Goal: Use online tool/utility: Utilize a website feature to perform a specific function

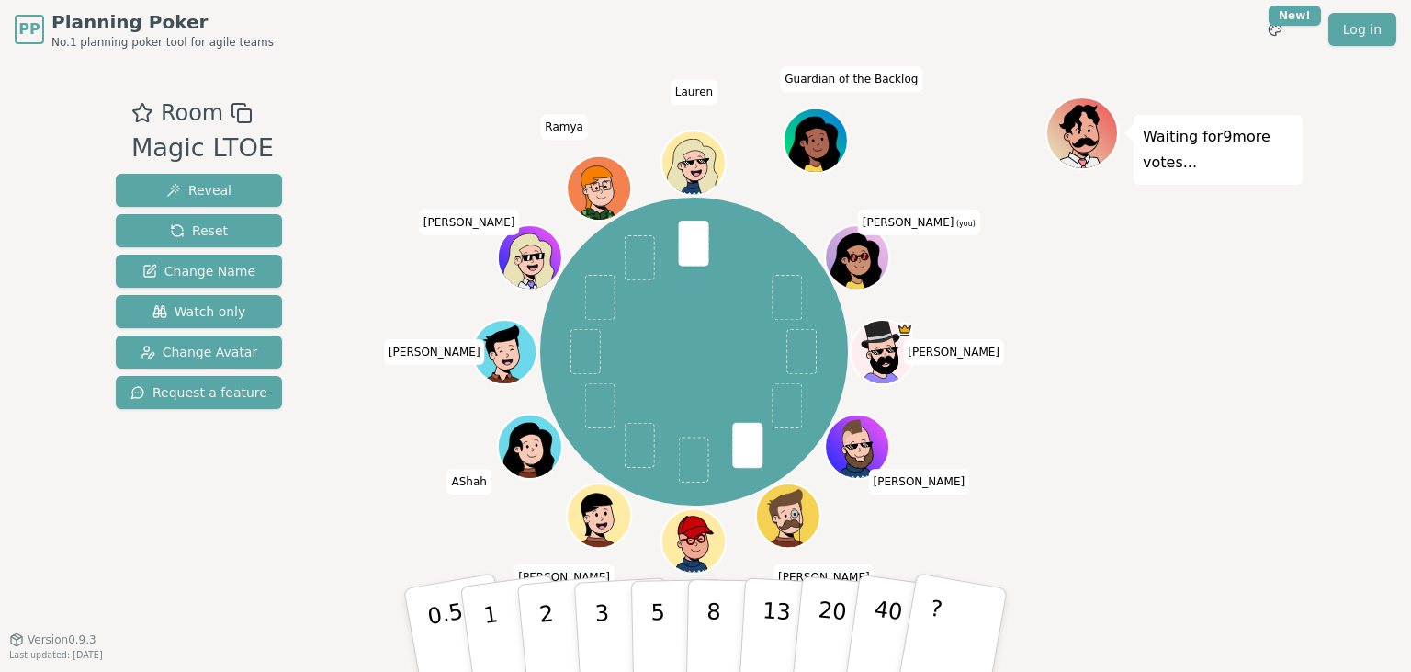
click at [869, 263] on icon at bounding box center [860, 267] width 31 height 11
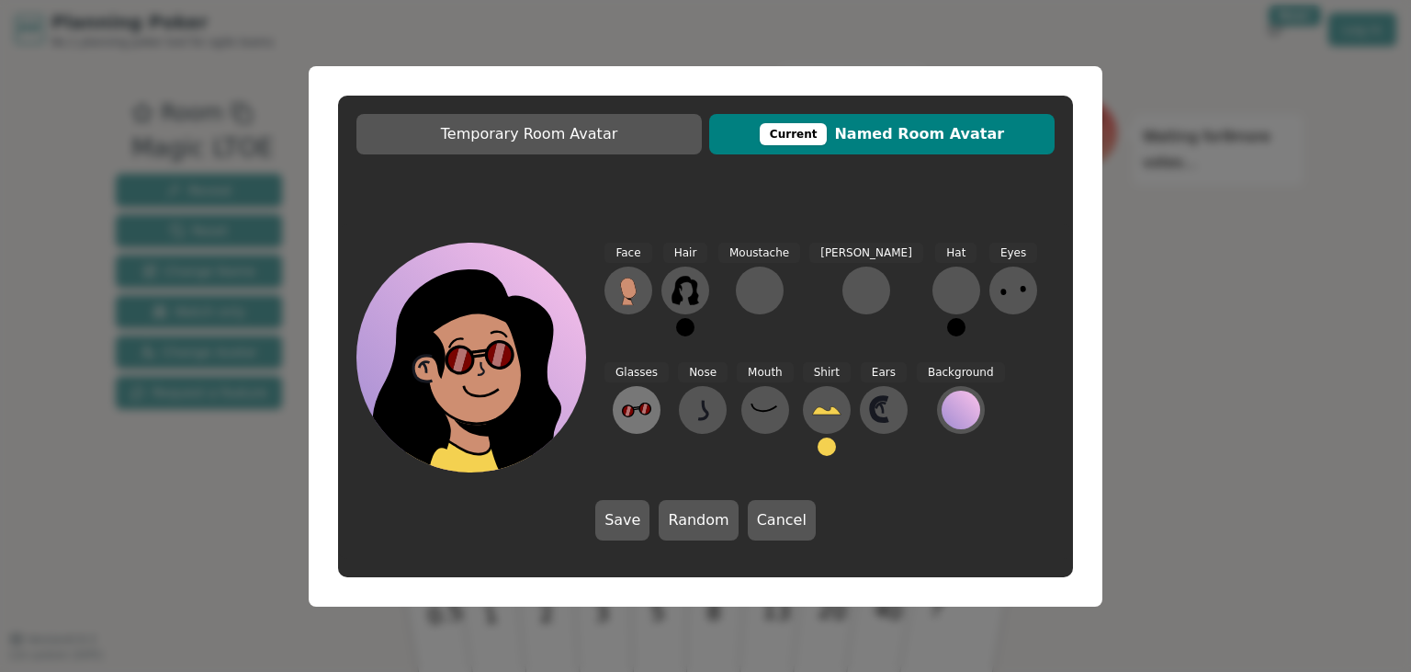
click at [651, 395] on icon at bounding box center [636, 409] width 29 height 29
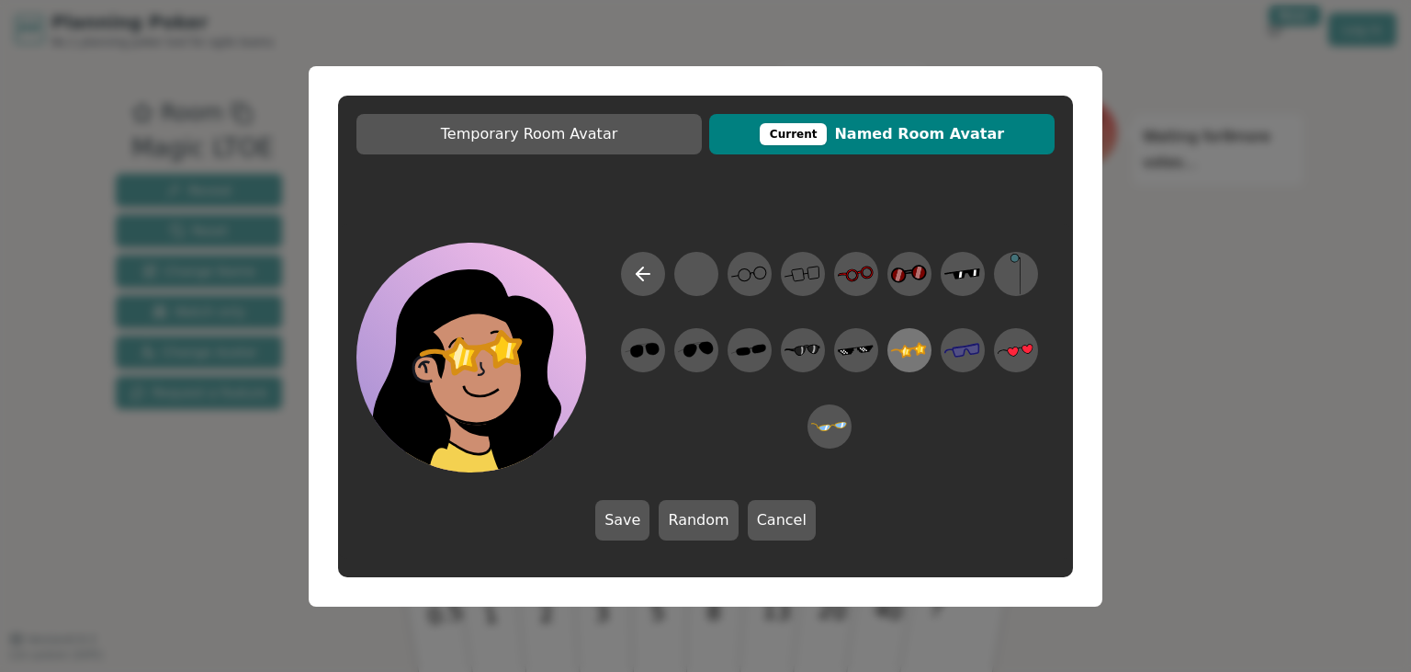
click at [911, 351] on icon at bounding box center [909, 350] width 36 height 16
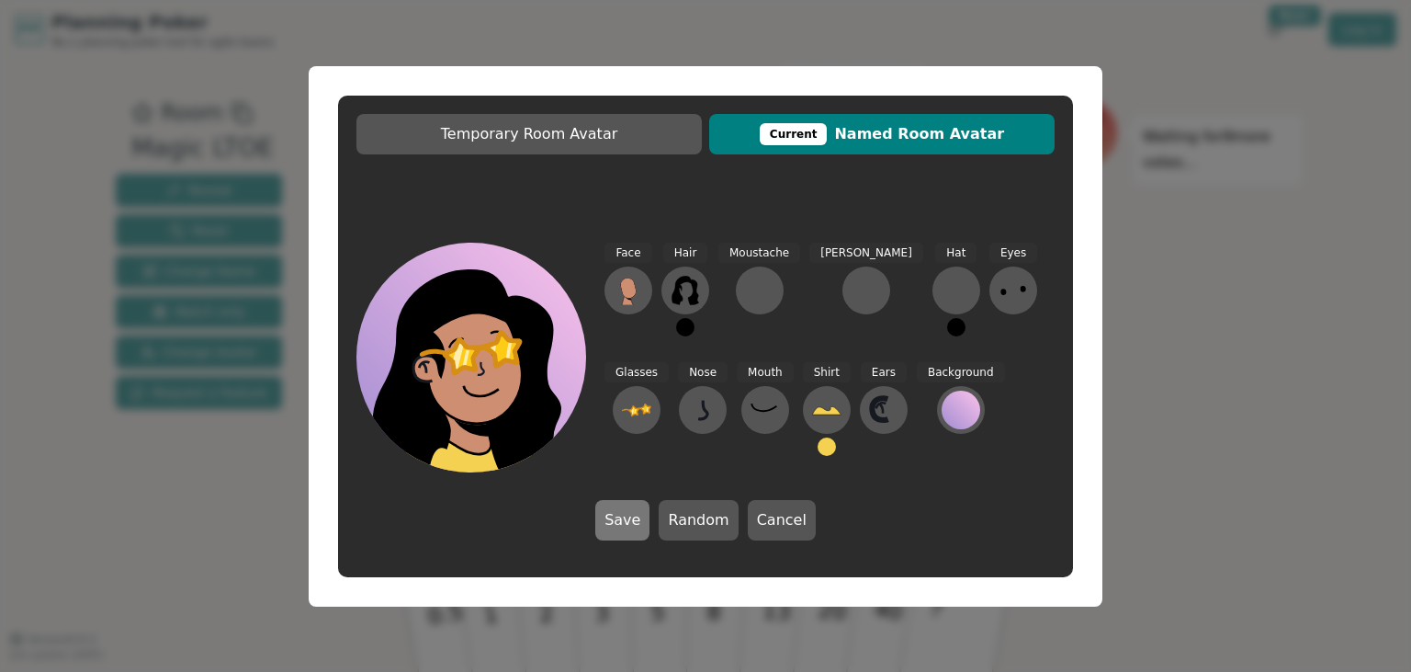
click at [631, 520] on button "Save" at bounding box center [622, 520] width 54 height 40
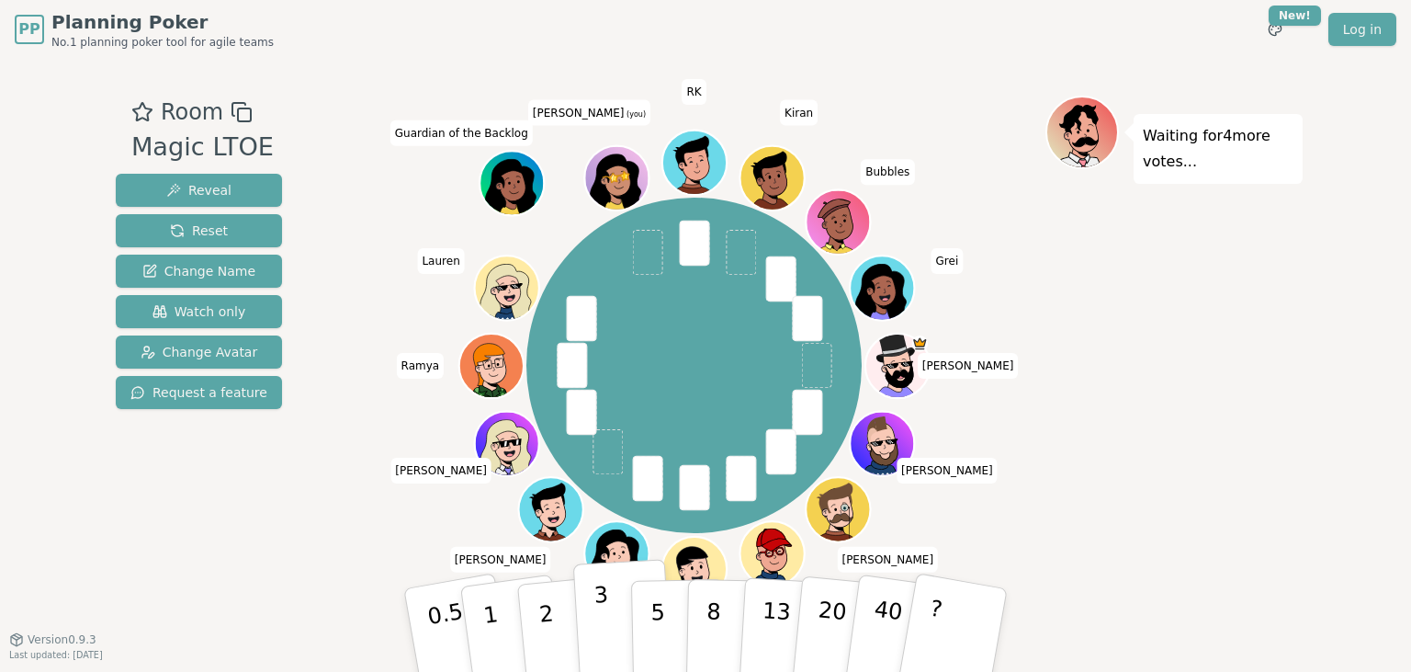
click at [597, 628] on p "3" at bounding box center [604, 632] width 20 height 100
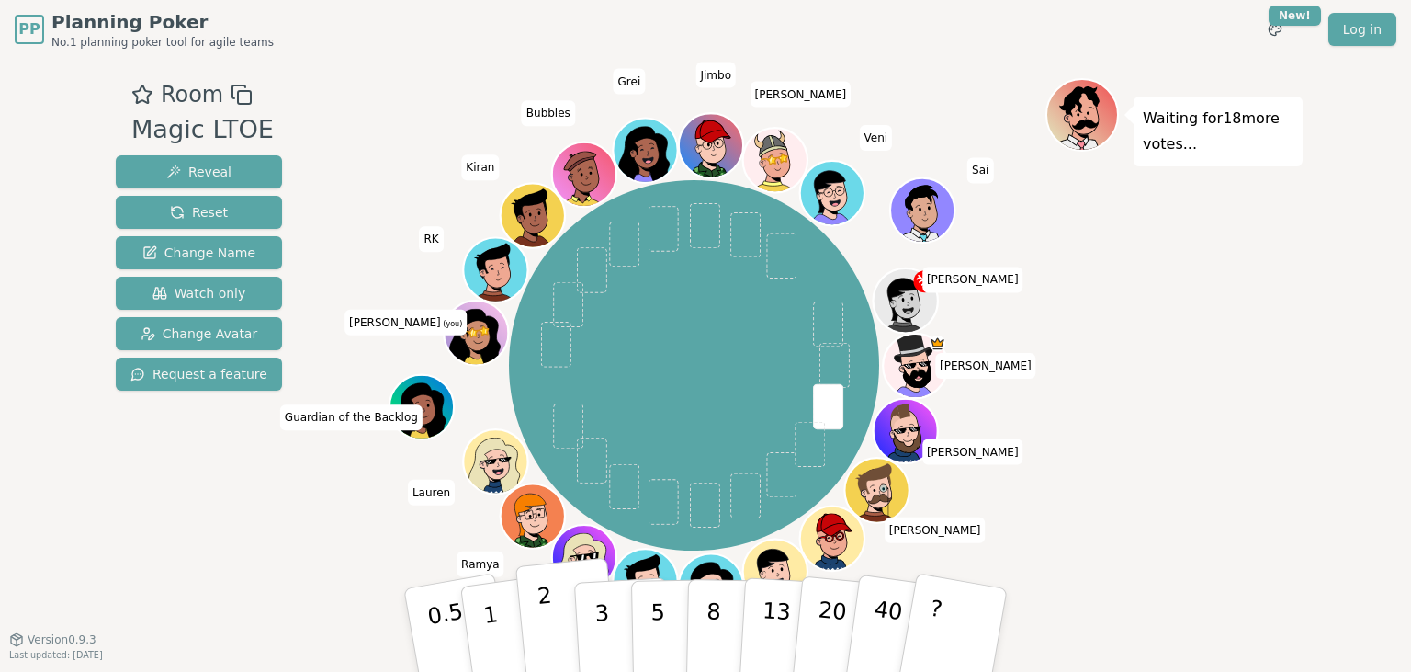
click at [560, 616] on button "2" at bounding box center [567, 631] width 105 height 146
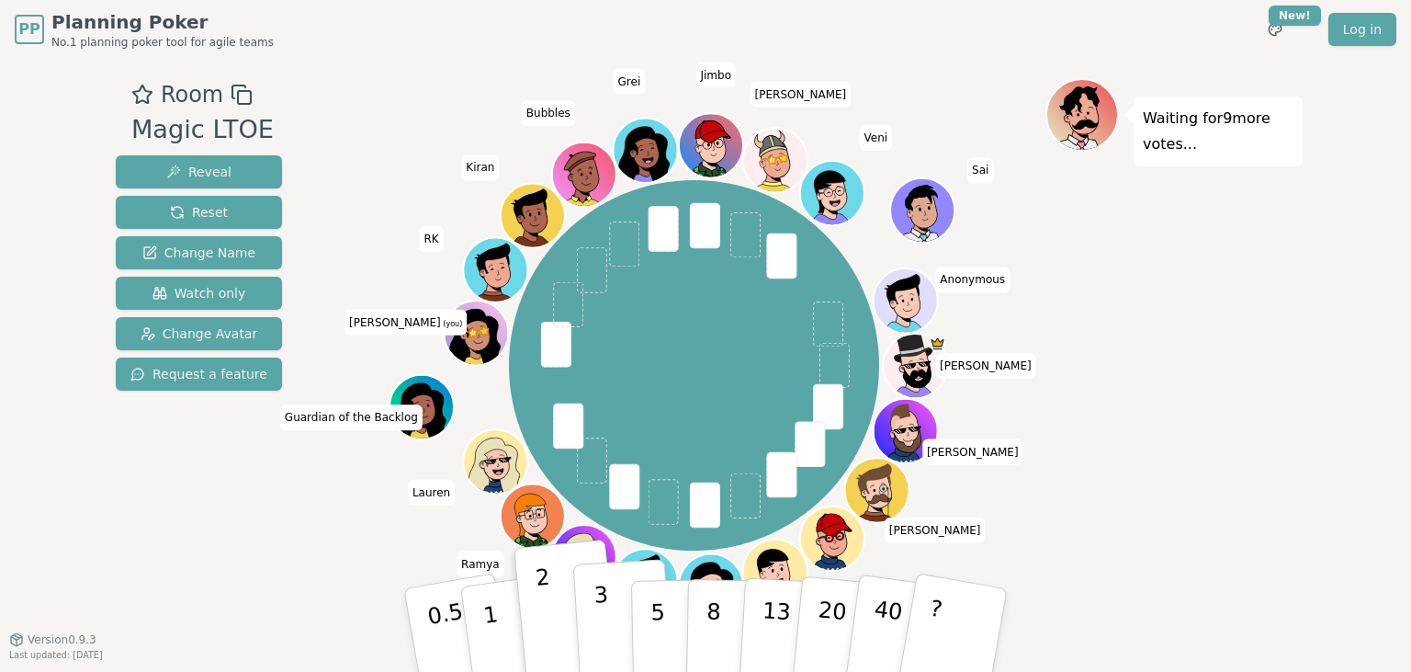
click at [588, 617] on button "3" at bounding box center [623, 630] width 100 height 143
click at [553, 619] on button "2" at bounding box center [567, 631] width 105 height 146
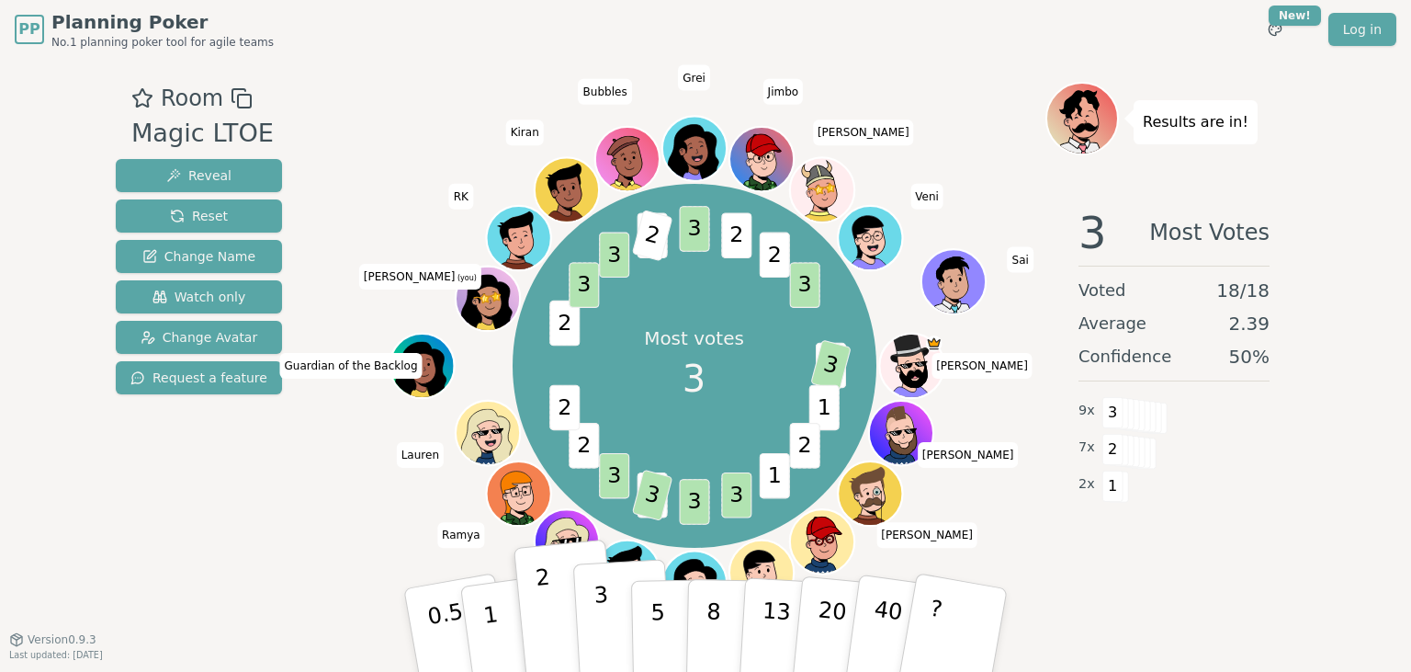
click at [612, 627] on button "3" at bounding box center [623, 630] width 100 height 143
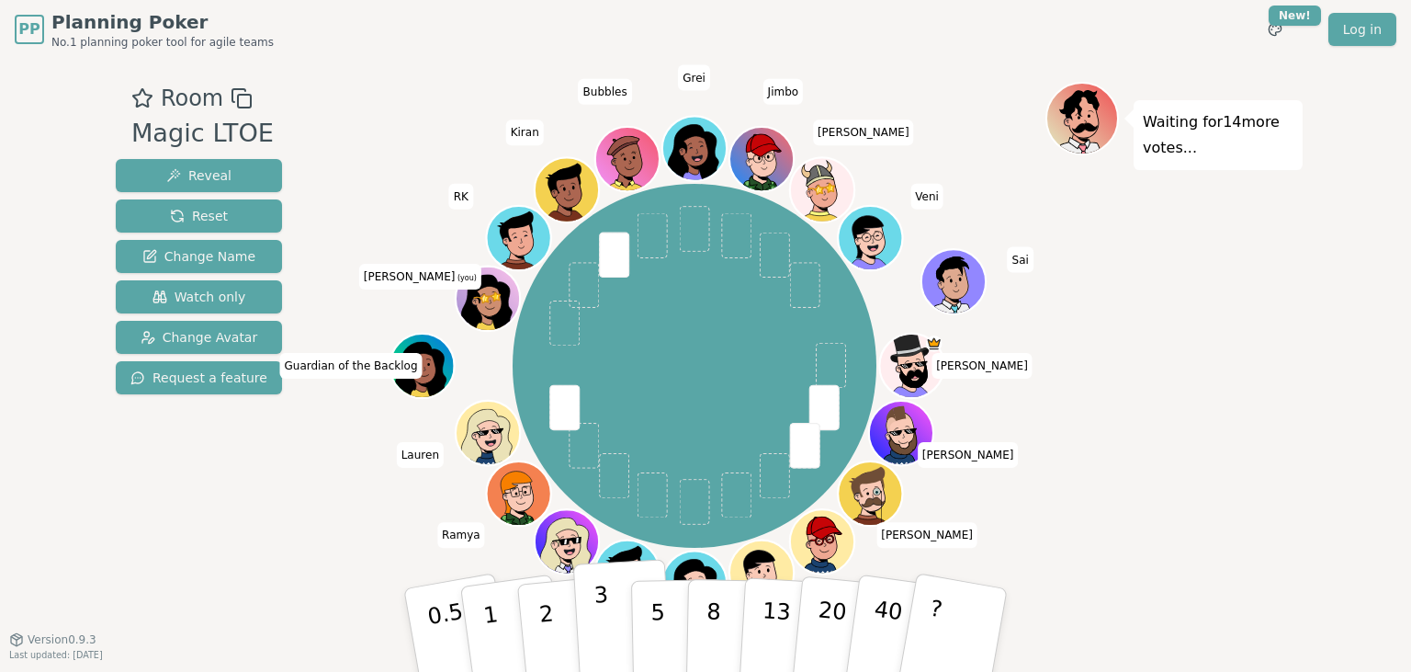
click at [620, 590] on button "3" at bounding box center [623, 630] width 100 height 143
click at [538, 605] on button "2" at bounding box center [567, 631] width 105 height 146
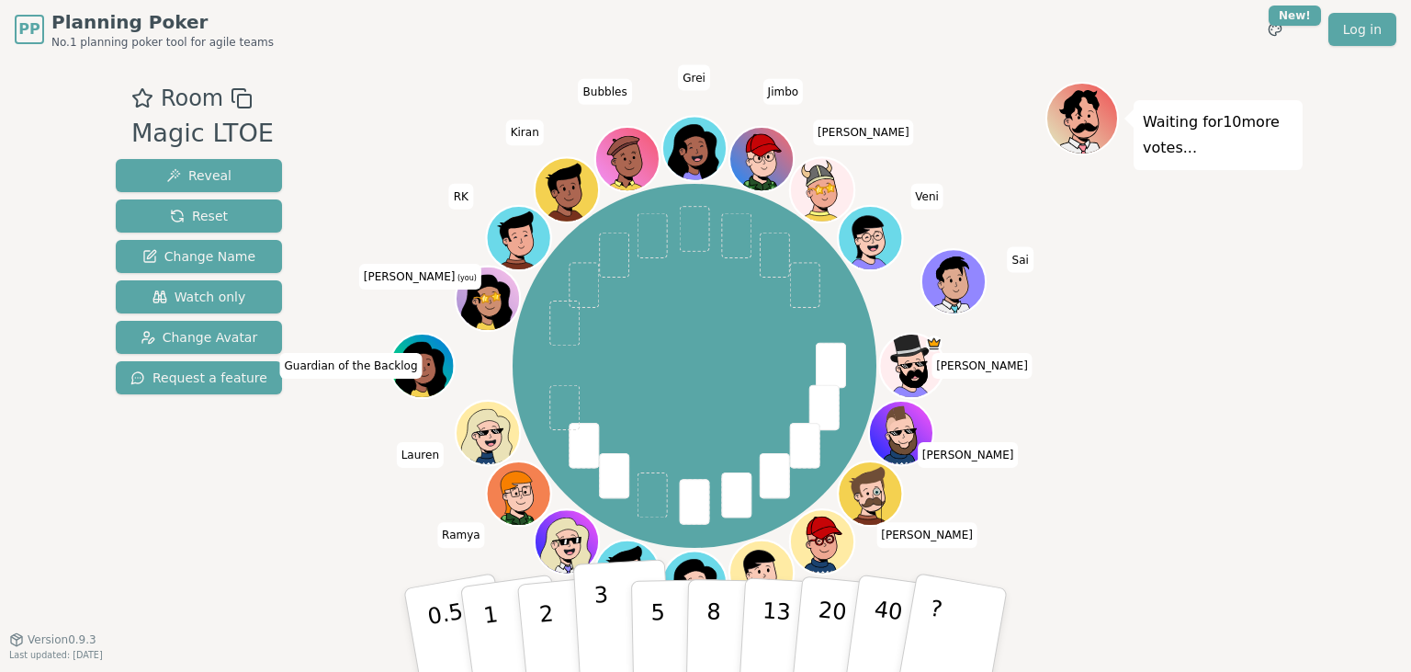
click at [616, 630] on button "3" at bounding box center [623, 630] width 100 height 143
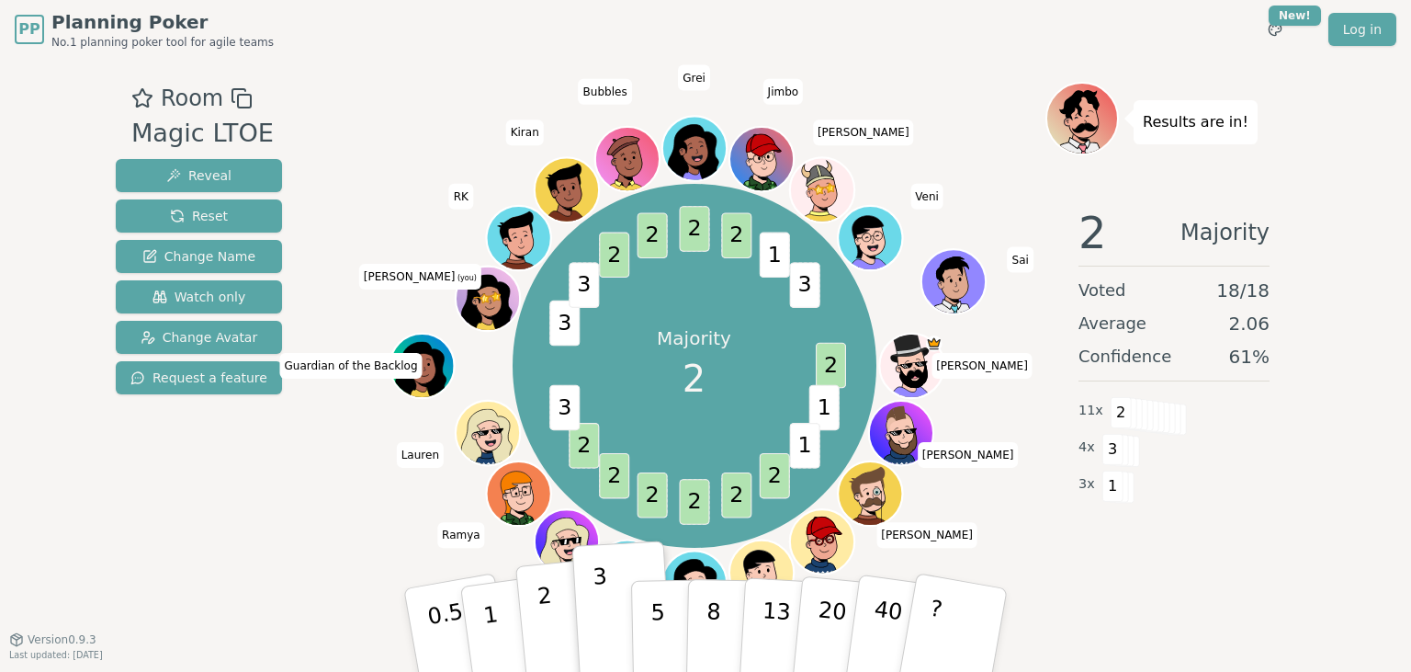
click at [557, 601] on button "2" at bounding box center [567, 631] width 105 height 146
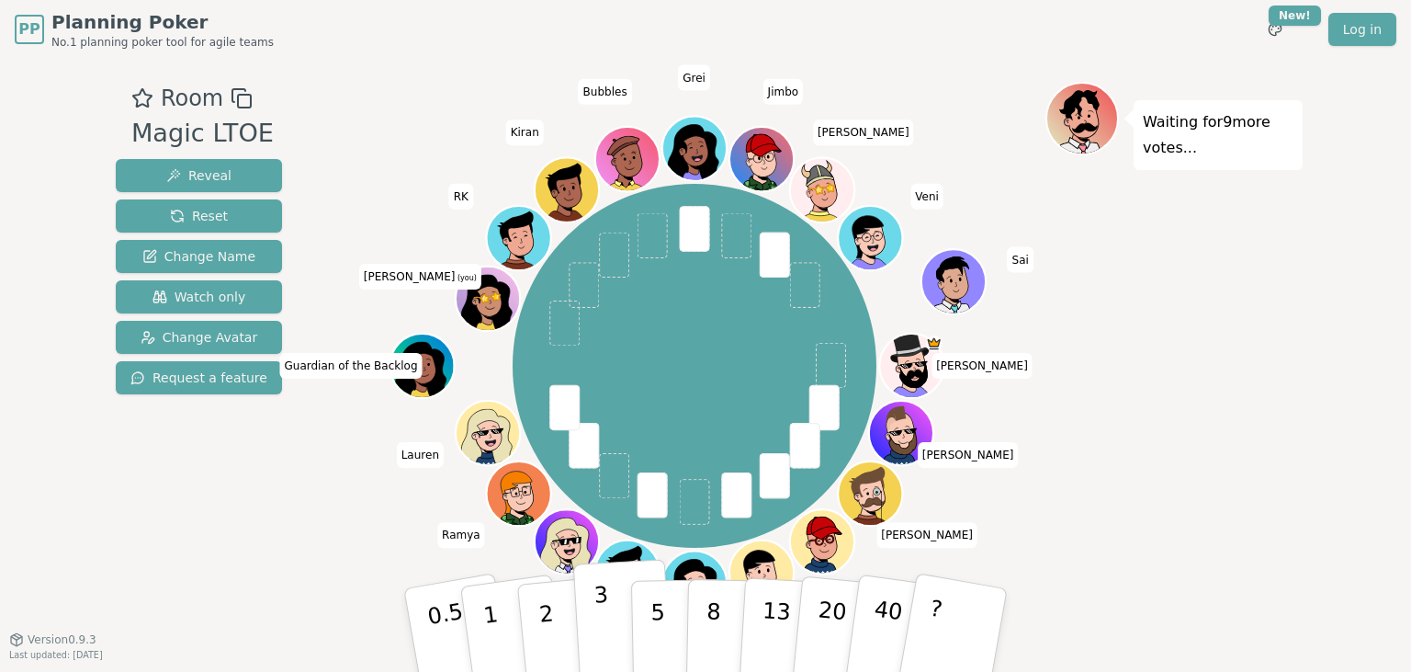
click at [608, 617] on button "3" at bounding box center [623, 630] width 100 height 143
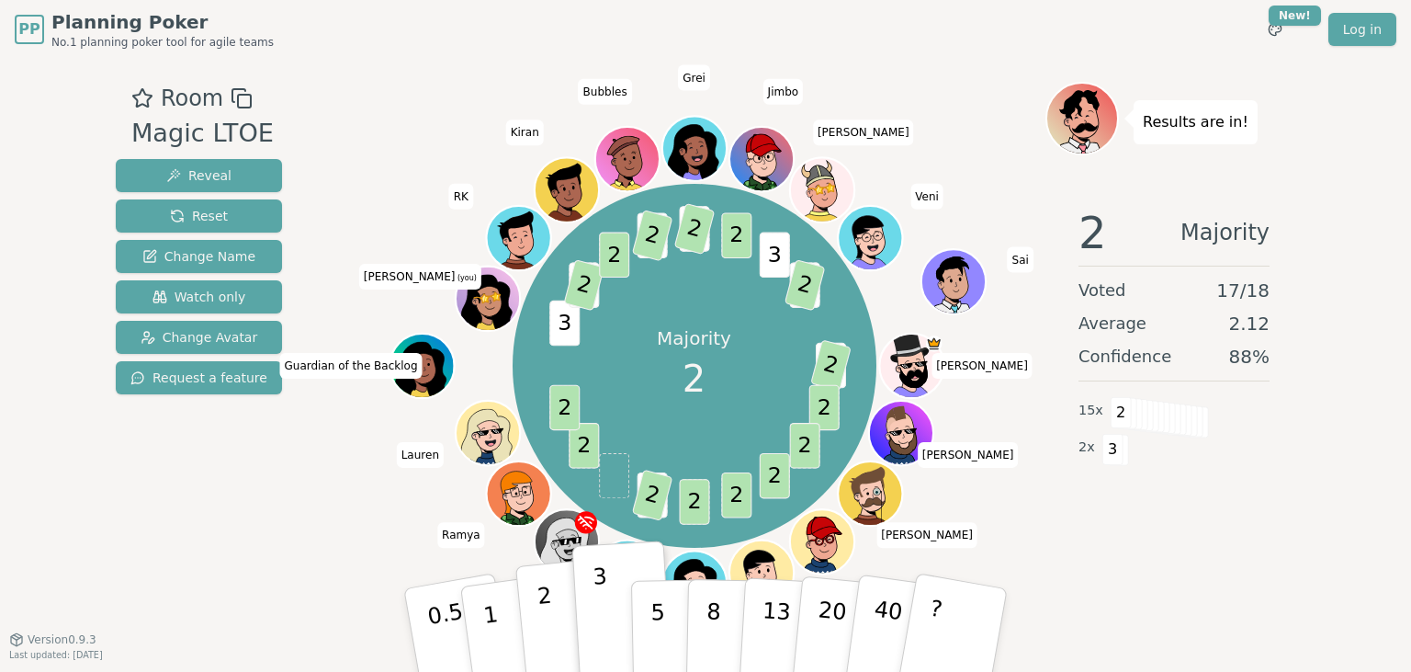
click at [549, 601] on button "2" at bounding box center [567, 631] width 105 height 146
